Goal: Transaction & Acquisition: Download file/media

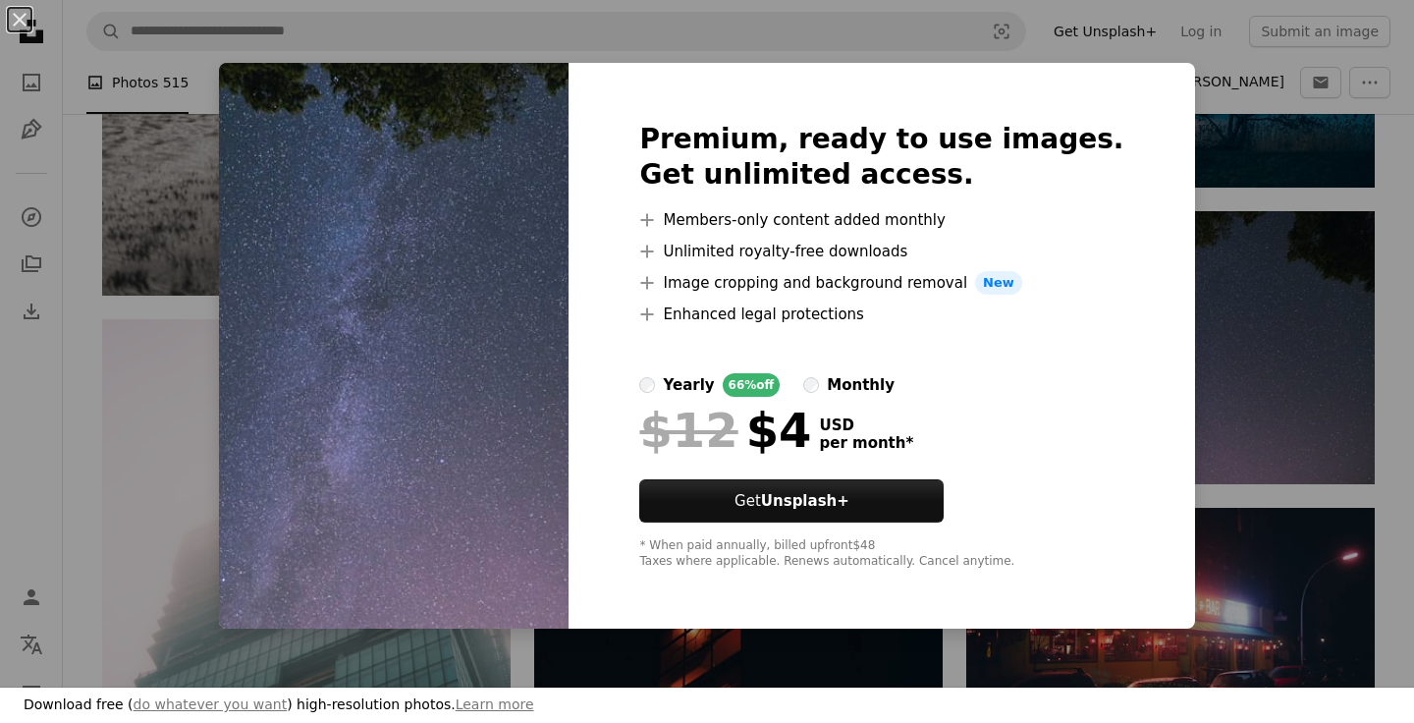
scroll to position [20123, 0]
click at [1399, 397] on div "An X shape Premium, ready to use images. Get unlimited access. A plus sign Memb…" at bounding box center [707, 361] width 1414 height 723
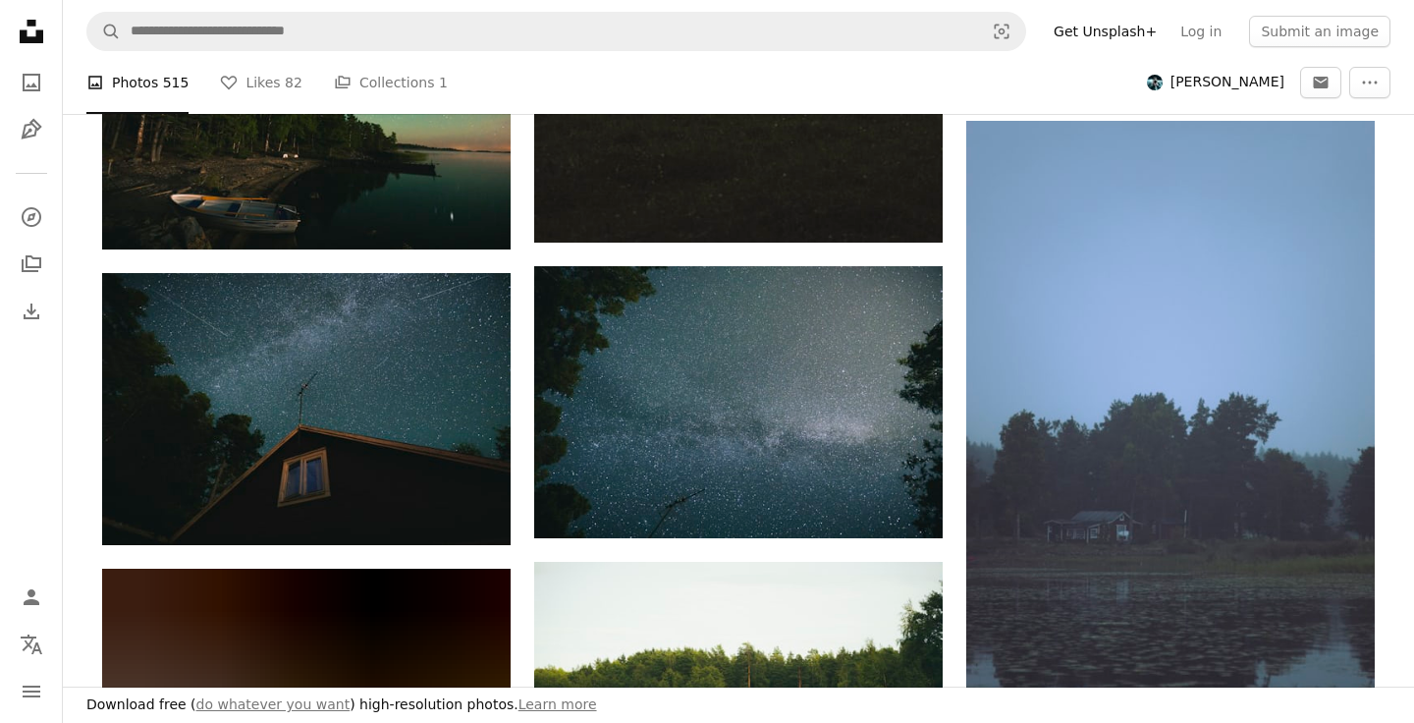
scroll to position [24814, 0]
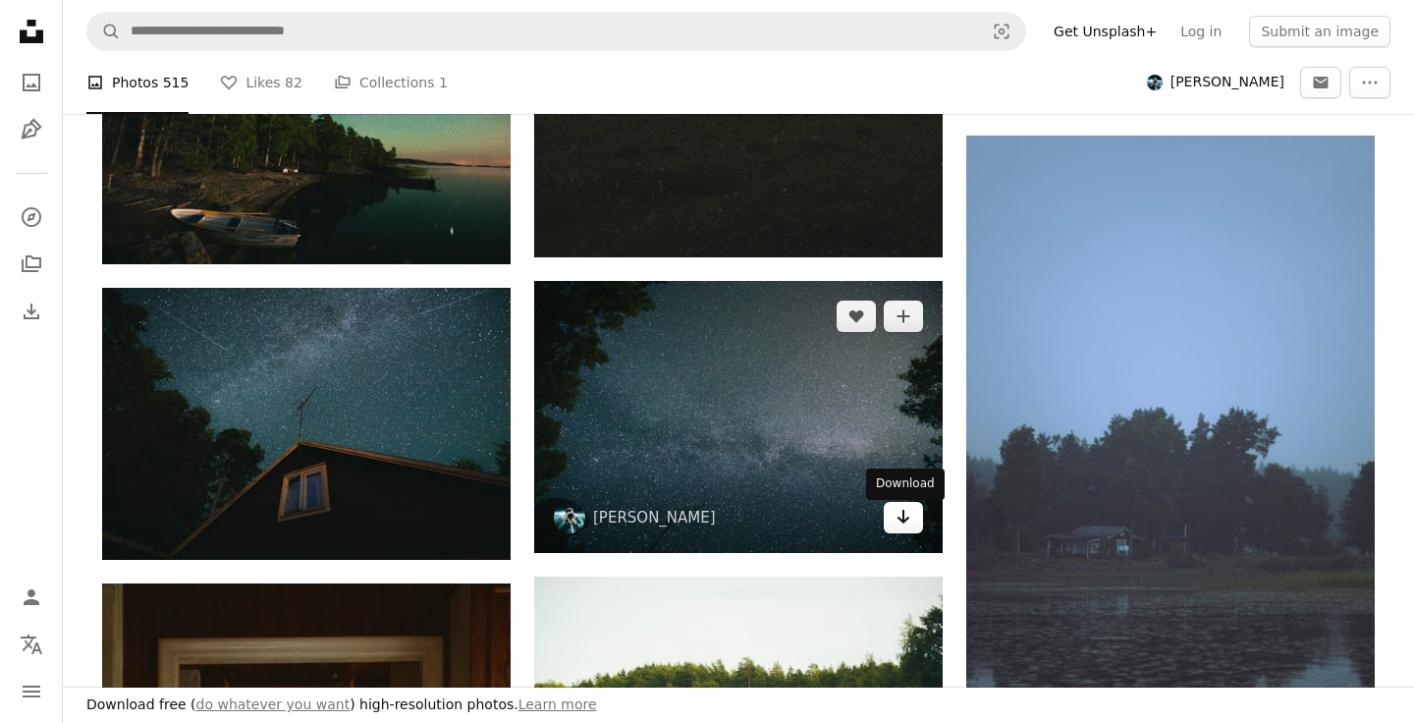
click at [900, 519] on icon "Arrow pointing down" at bounding box center [903, 517] width 16 height 24
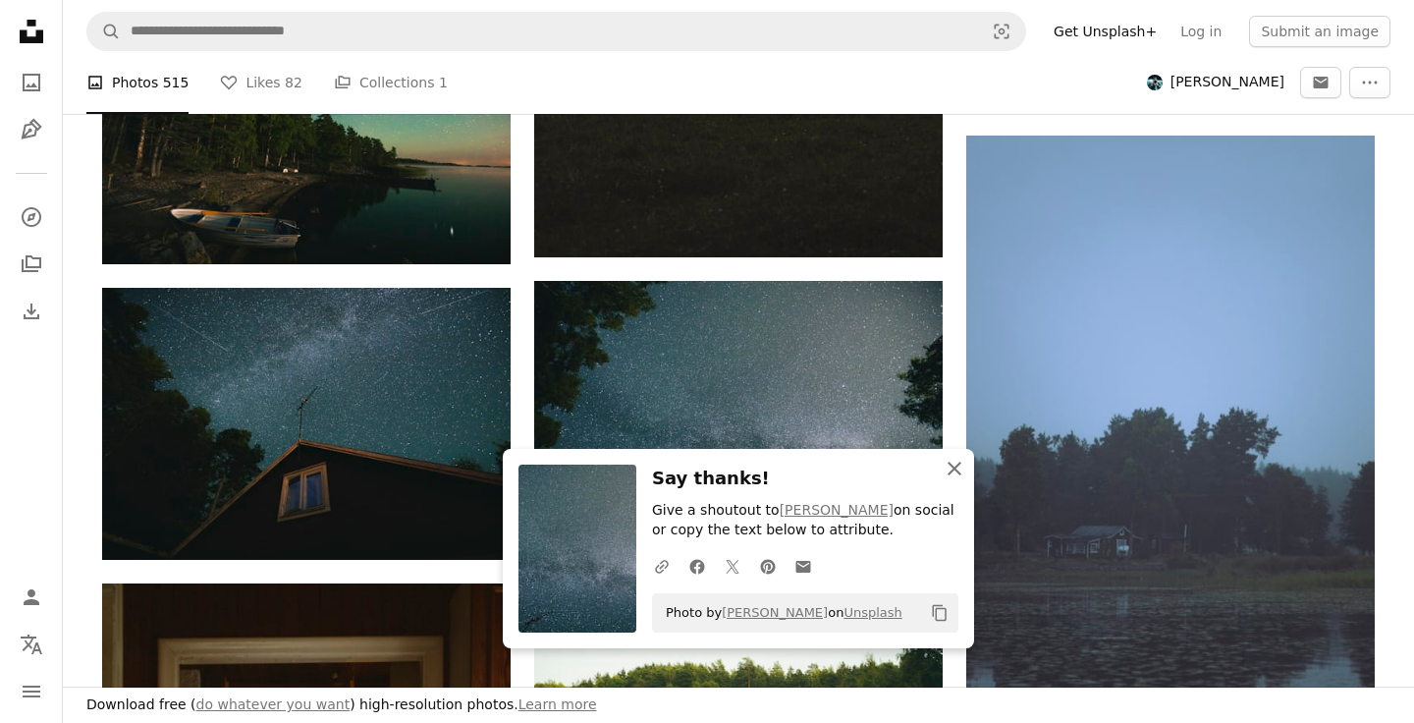
click at [953, 478] on icon "An X shape" at bounding box center [955, 469] width 24 height 24
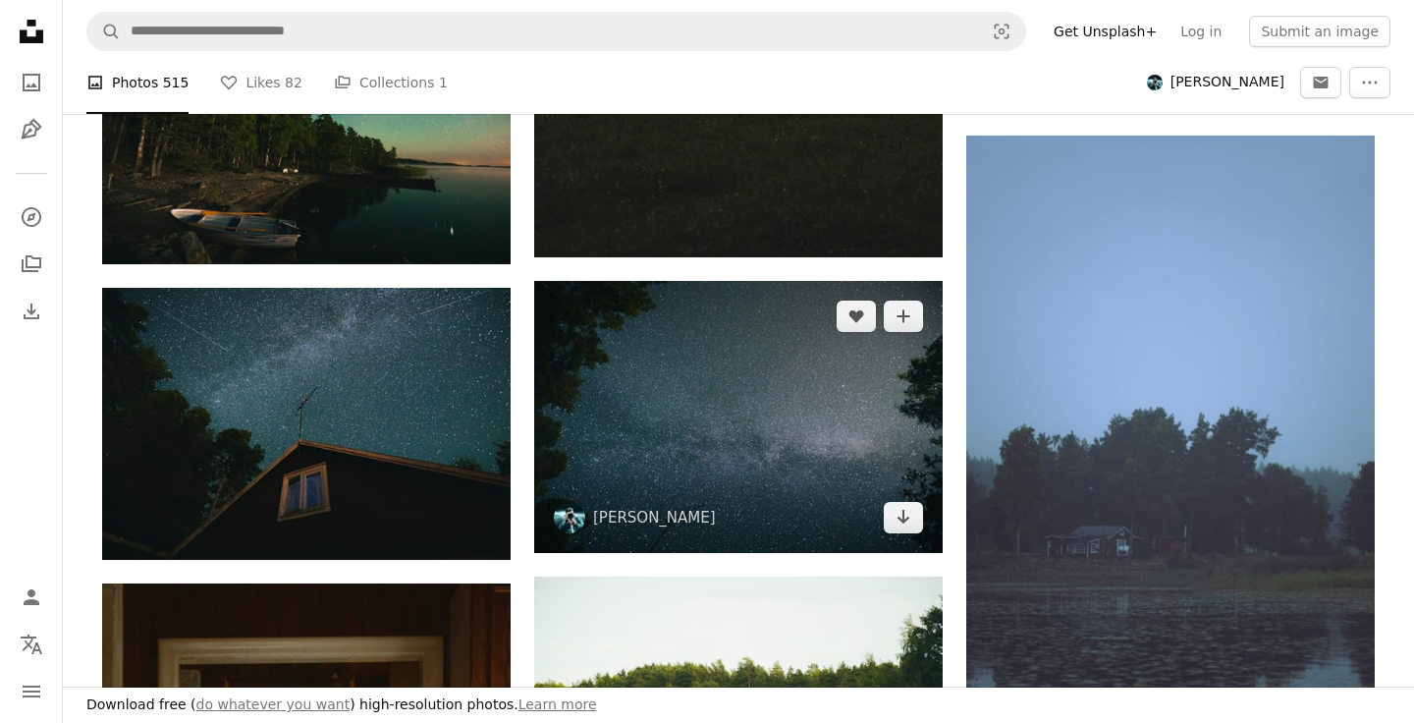
click at [740, 434] on img at bounding box center [738, 417] width 408 height 272
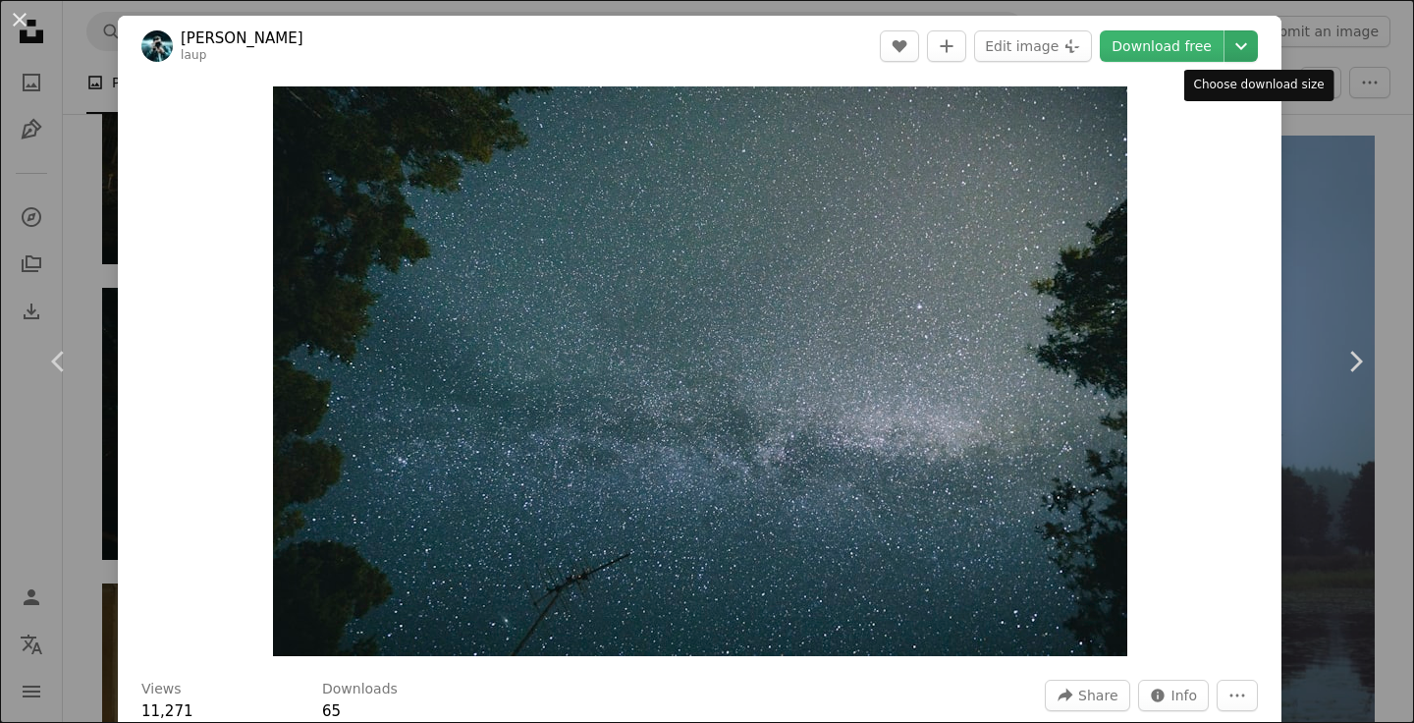
click at [1257, 43] on icon "Chevron down" at bounding box center [1240, 46] width 31 height 24
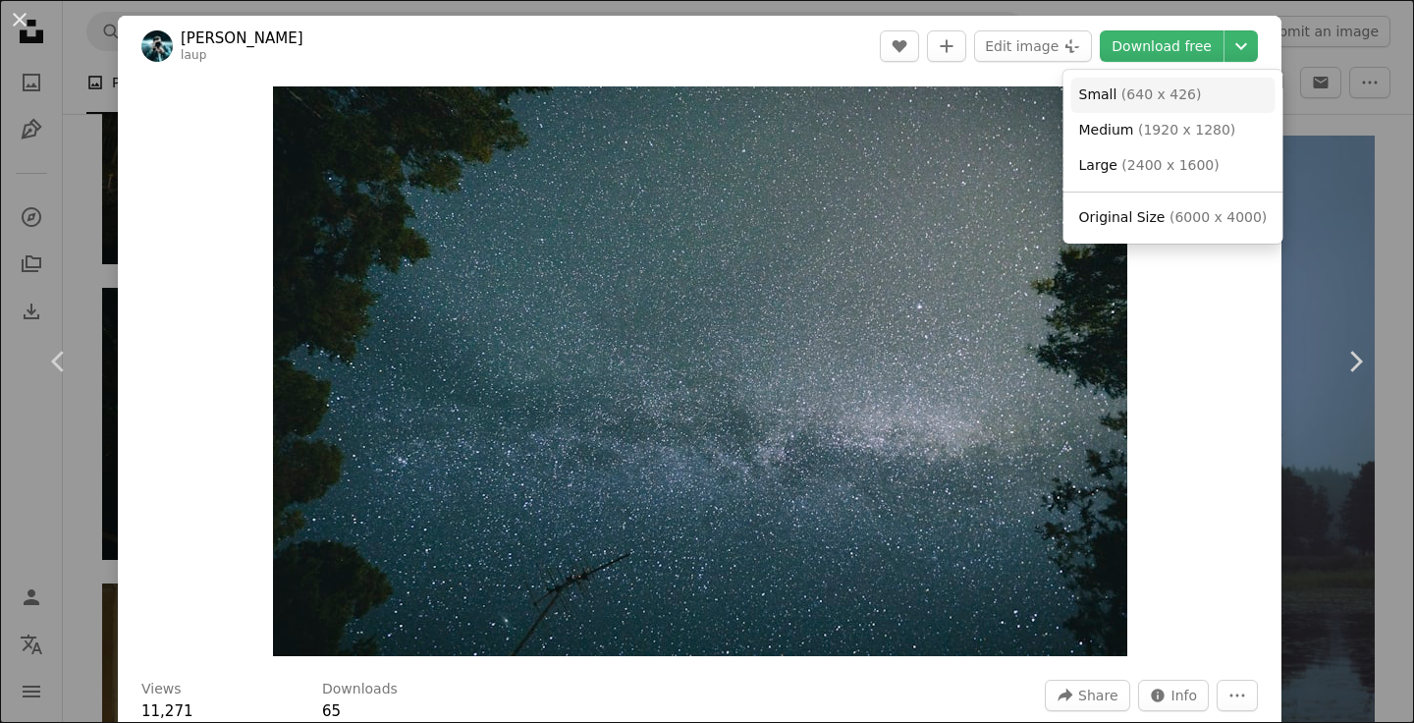
click at [1142, 92] on span "( 640 x 426 )" at bounding box center [1161, 94] width 81 height 16
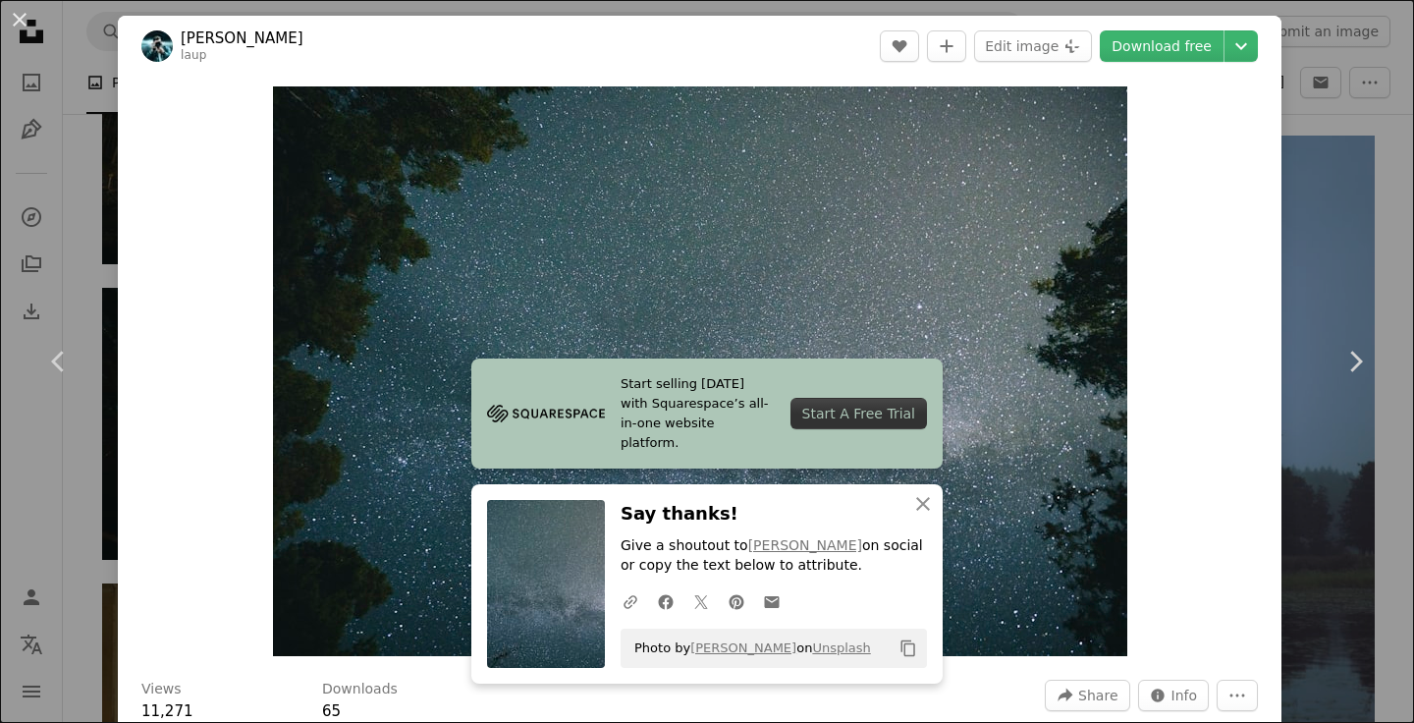
click at [1396, 255] on div "An X shape Chevron left Chevron right [PERSON_NAME] laup A heart A plus sign Ed…" at bounding box center [707, 361] width 1414 height 723
